Goal: Task Accomplishment & Management: Manage account settings

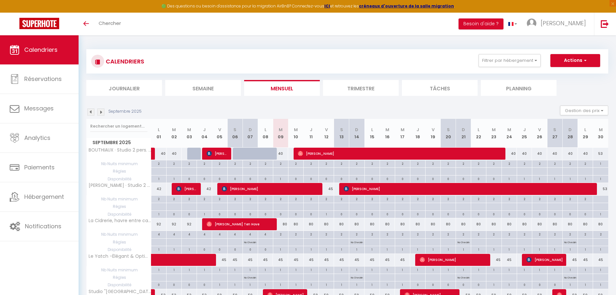
select select
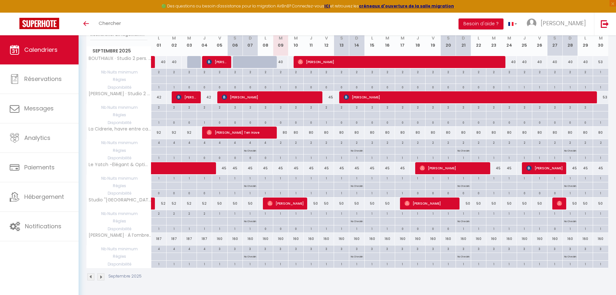
click at [331, 100] on div "45" at bounding box center [326, 97] width 15 height 12
type input "45"
select select "1"
type input "Ven 12 Septembre 2025"
type input "Sam 13 Septembre 2025"
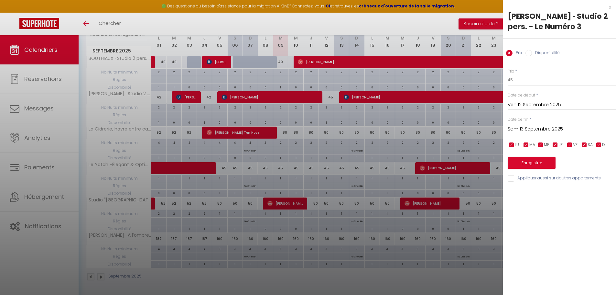
click at [528, 53] on input "Disponibilité" at bounding box center [528, 53] width 6 height 6
radio input "true"
radio input "false"
click at [526, 84] on select "Disponible Indisponible" at bounding box center [562, 80] width 108 height 12
select select "0"
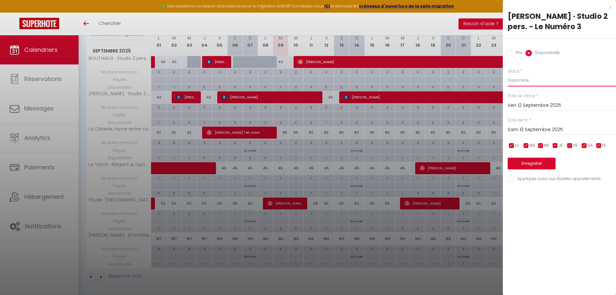
click at [508, 74] on select "Disponible Indisponible" at bounding box center [562, 80] width 108 height 12
click at [531, 159] on button "Enregistrer" at bounding box center [532, 163] width 48 height 12
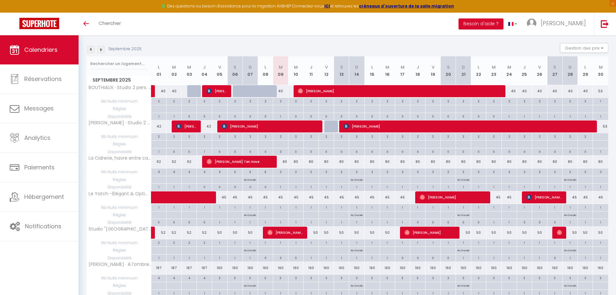
scroll to position [27, 0]
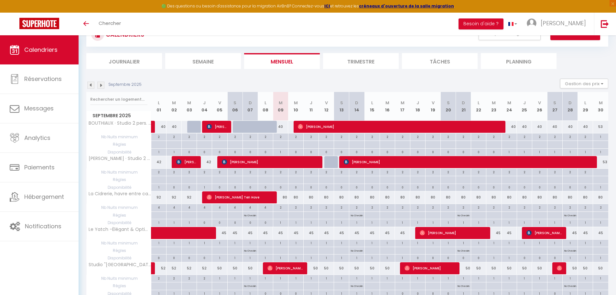
click at [90, 87] on img at bounding box center [90, 84] width 7 height 7
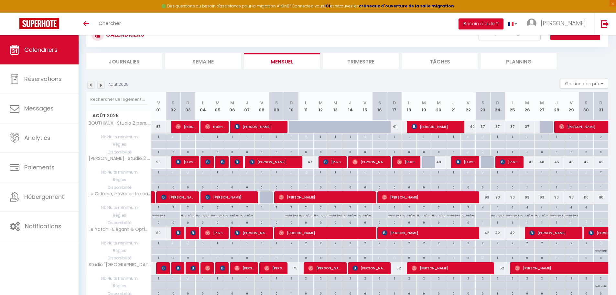
click at [97, 85] on div "Août 2025" at bounding box center [108, 84] width 44 height 7
click at [98, 86] on img at bounding box center [100, 84] width 7 height 7
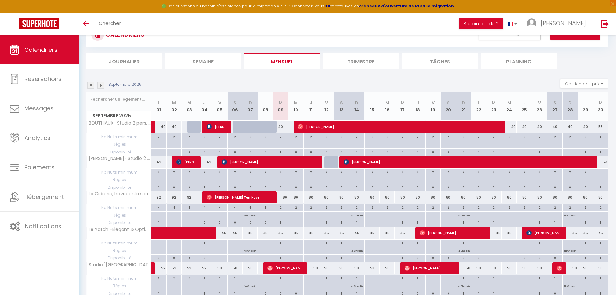
click at [99, 86] on img at bounding box center [100, 84] width 7 height 7
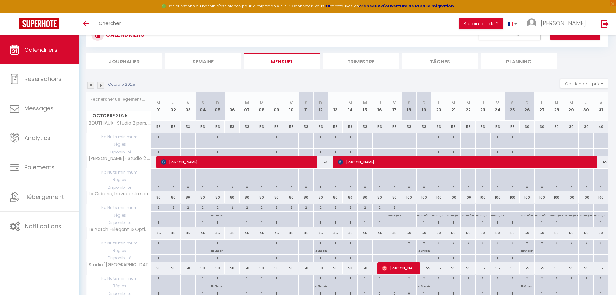
click at [324, 163] on div "53" at bounding box center [320, 162] width 15 height 12
select select "1"
type input "Dim 12 Octobre 2025"
type input "Lun 13 Octobre 2025"
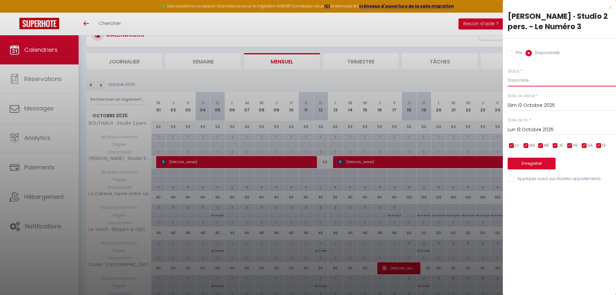
click at [518, 81] on select "Disponible Indisponible" at bounding box center [562, 80] width 108 height 12
select select "0"
click at [508, 74] on select "Disponible Indisponible" at bounding box center [562, 80] width 108 height 12
click at [523, 162] on button "Enregistrer" at bounding box center [532, 163] width 48 height 12
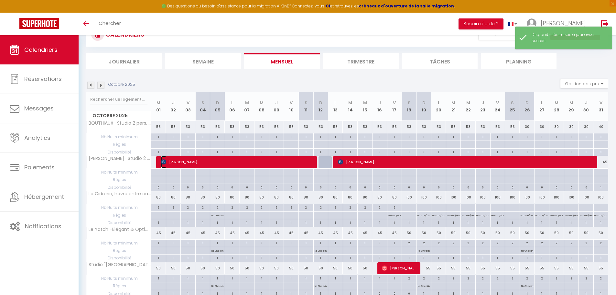
click at [266, 166] on span "[PERSON_NAME]" at bounding box center [238, 162] width 154 height 12
select select "OK"
select select "KO"
select select "0"
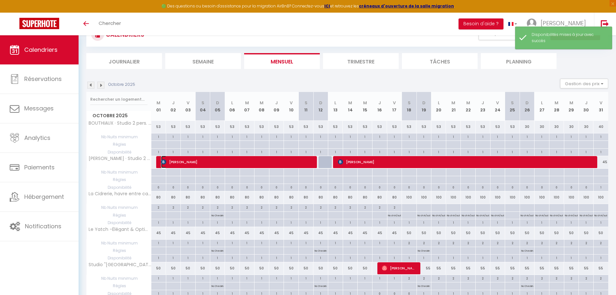
select select "1"
select select
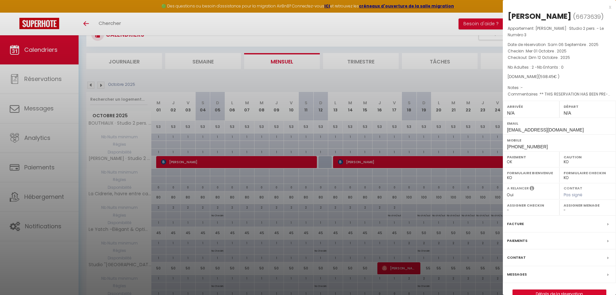
click at [478, 146] on div at bounding box center [308, 147] width 616 height 295
